Goal: Find specific page/section: Find specific page/section

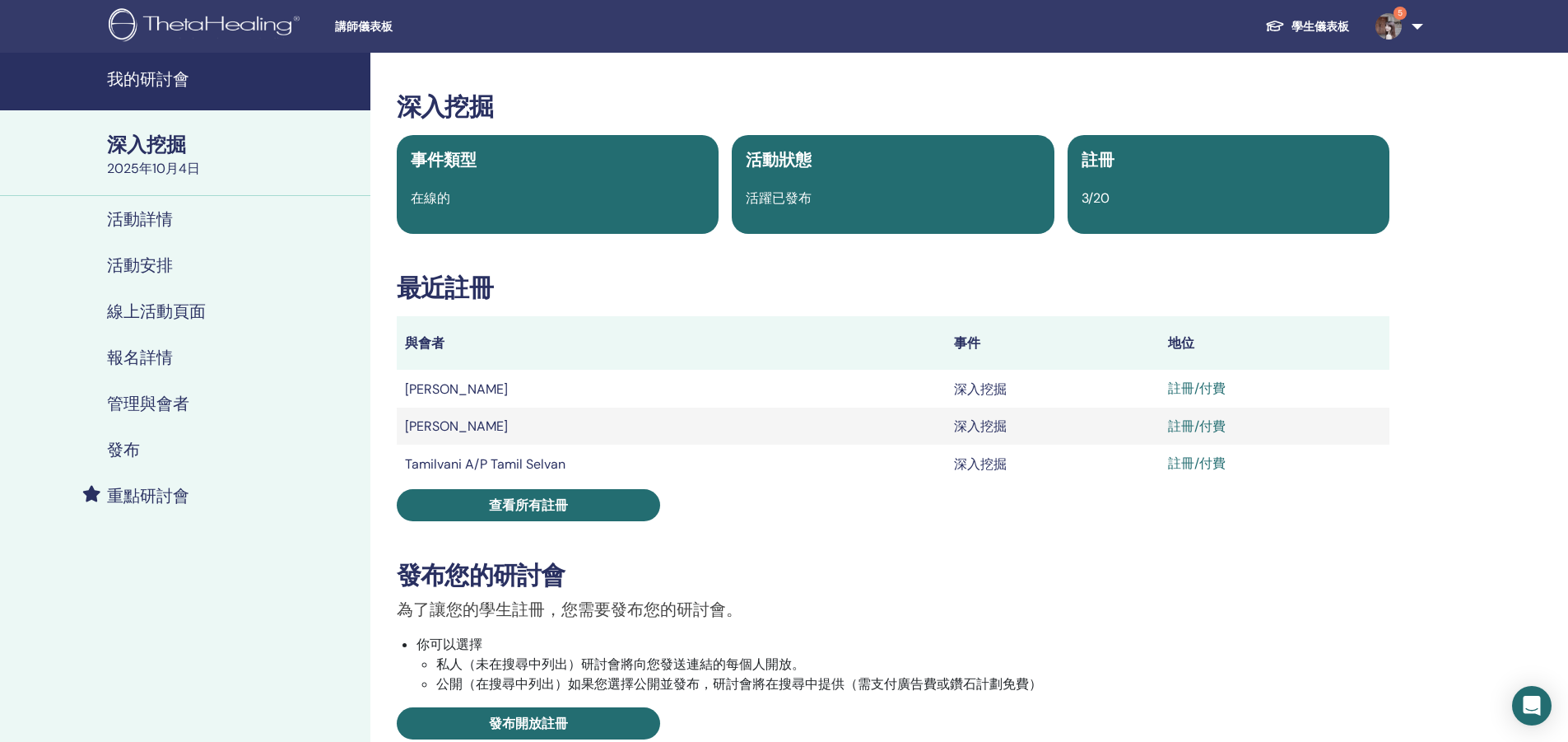
click at [165, 88] on font "我的研討會" at bounding box center [148, 79] width 83 height 22
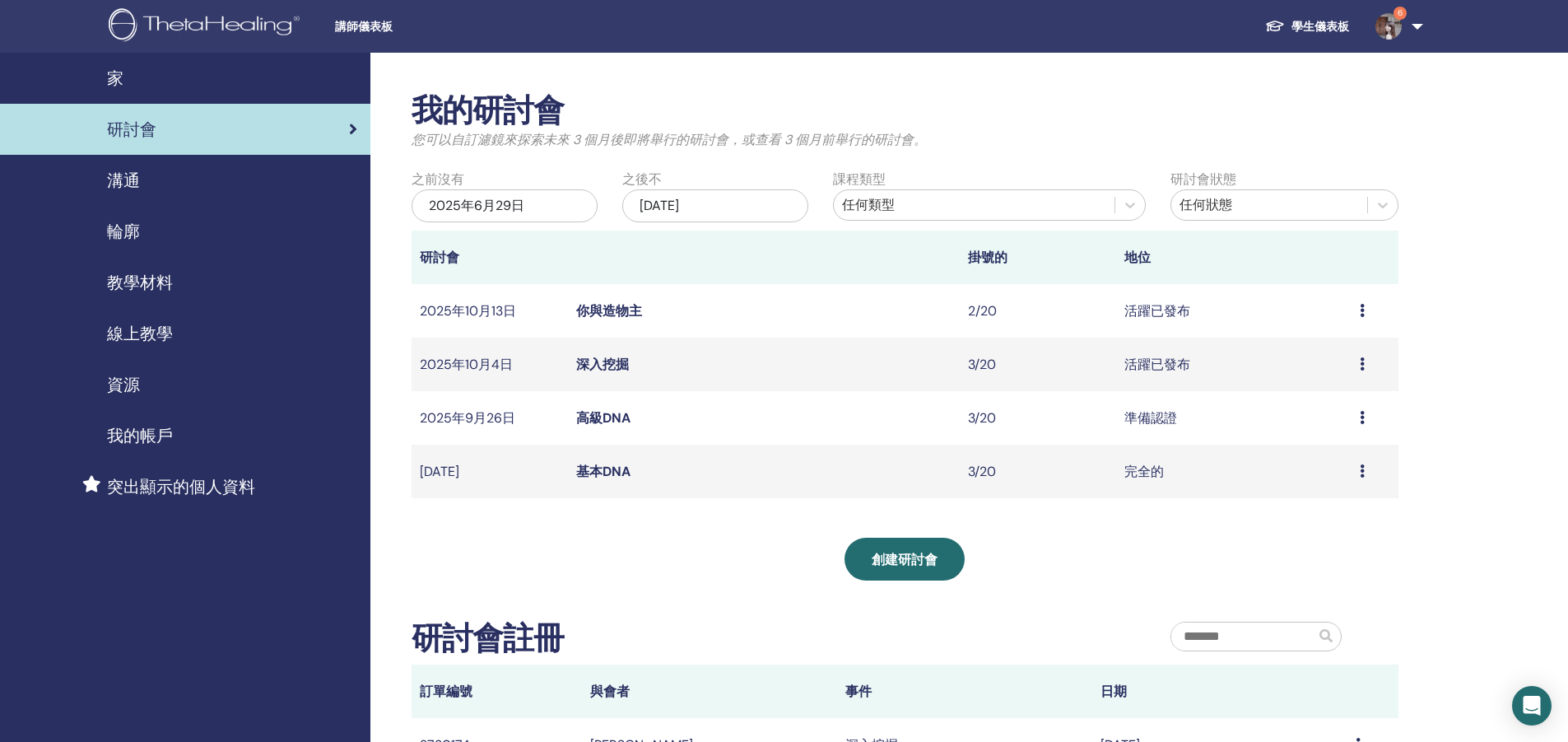
click at [1360, 420] on icon at bounding box center [1362, 417] width 5 height 13
click at [605, 367] on font "深入挖掘" at bounding box center [603, 364] width 53 height 17
